Goal: Task Accomplishment & Management: Complete application form

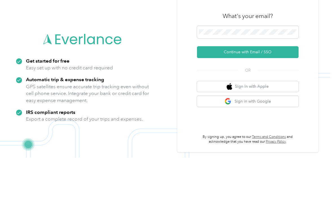
click at [213, 90] on button "Continue with Email / SSO" at bounding box center [248, 96] width 102 height 12
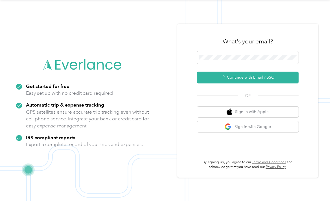
scroll to position [10, 0]
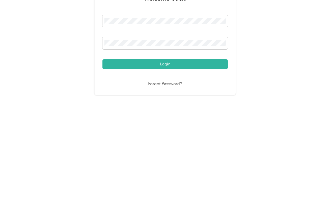
click at [129, 131] on button "Login" at bounding box center [165, 136] width 125 height 10
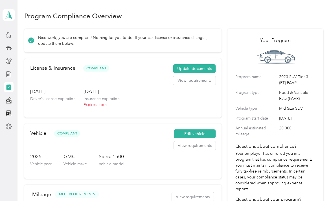
click at [207, 64] on button "Update documents" at bounding box center [194, 68] width 42 height 9
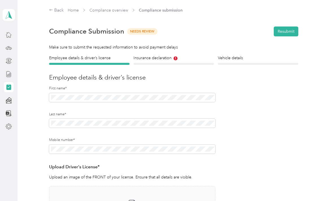
click at [164, 55] on div "Insurance declaration Insurance" at bounding box center [174, 60] width 81 height 10
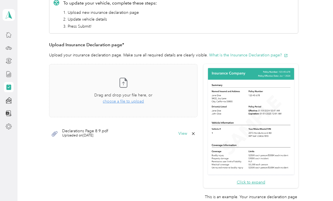
scroll to position [109, 0]
click at [142, 99] on span "choose a file to upload" at bounding box center [123, 101] width 41 height 5
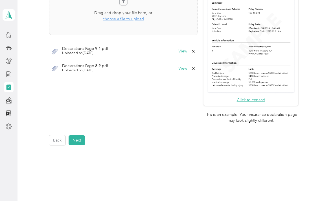
click at [76, 136] on button "Next" at bounding box center [77, 141] width 16 height 10
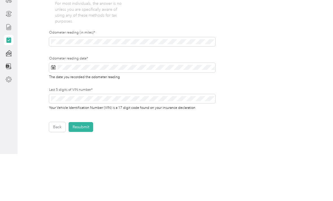
scroll to position [18, 0]
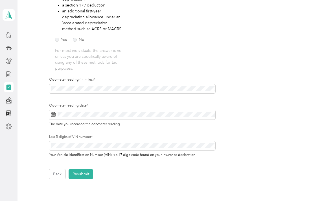
click at [76, 169] on button "Resubmit" at bounding box center [81, 174] width 25 height 10
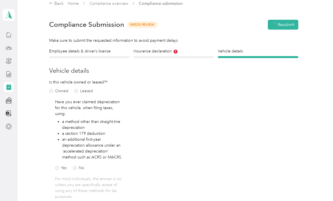
scroll to position [7, 0]
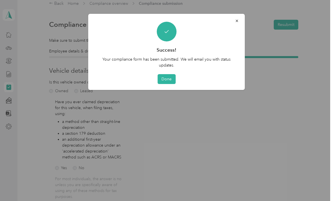
click at [164, 78] on button "Done" at bounding box center [167, 79] width 18 height 10
